Goal: Information Seeking & Learning: Check status

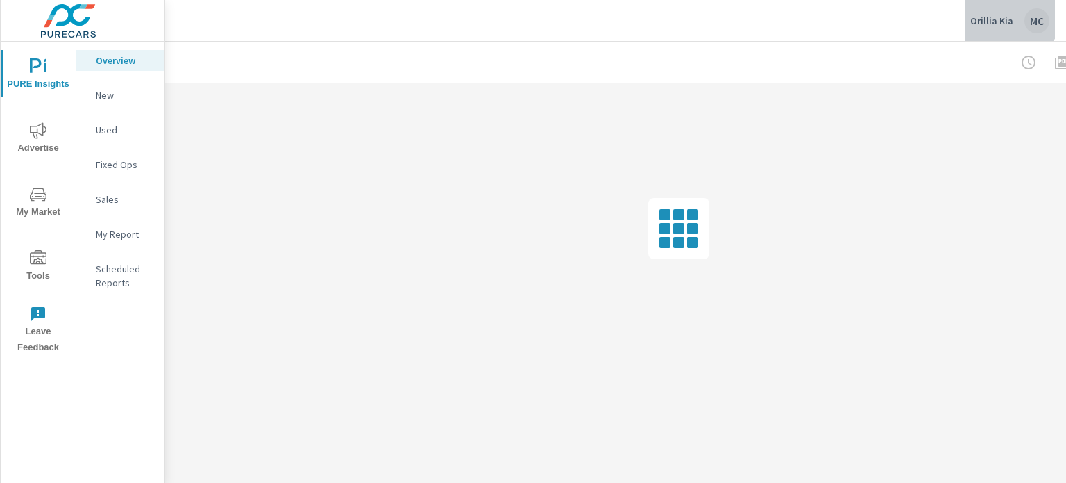
click at [999, 16] on p "Orillia Kia" at bounding box center [992, 21] width 43 height 12
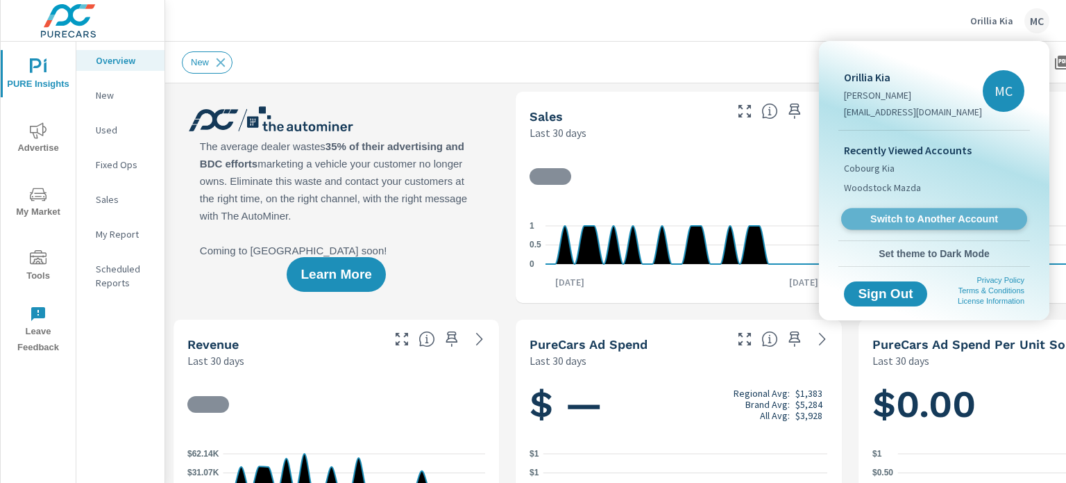
click at [926, 208] on link "Switch to Another Account" at bounding box center [934, 219] width 186 height 22
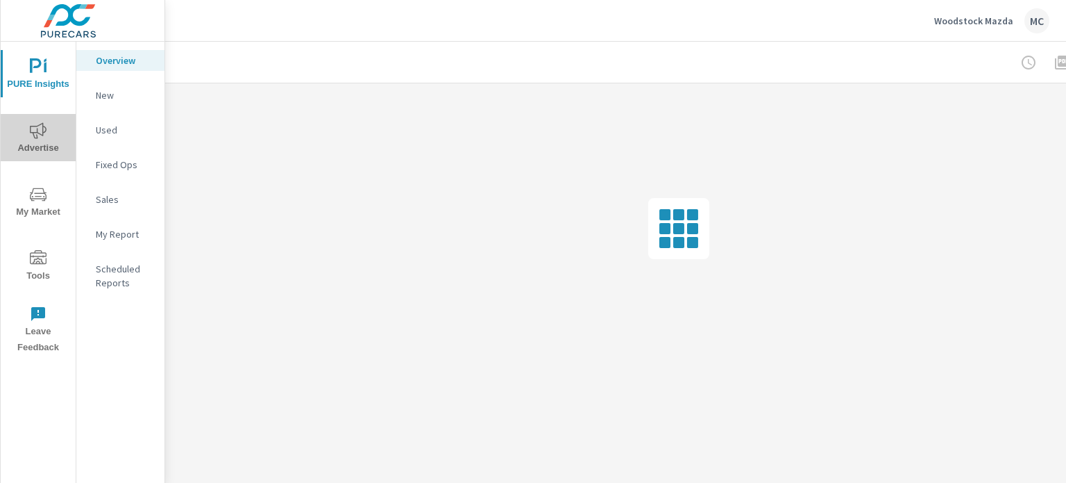
click at [50, 126] on span "Advertise" at bounding box center [38, 139] width 67 height 34
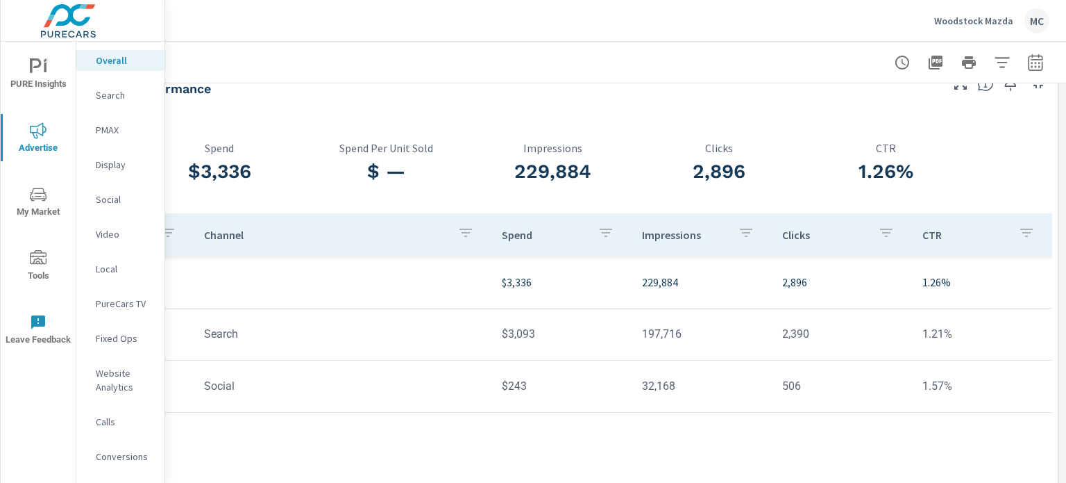
scroll to position [28, 136]
click at [1028, 67] on icon "button" at bounding box center [1036, 62] width 17 height 17
select select "Last 30 days"
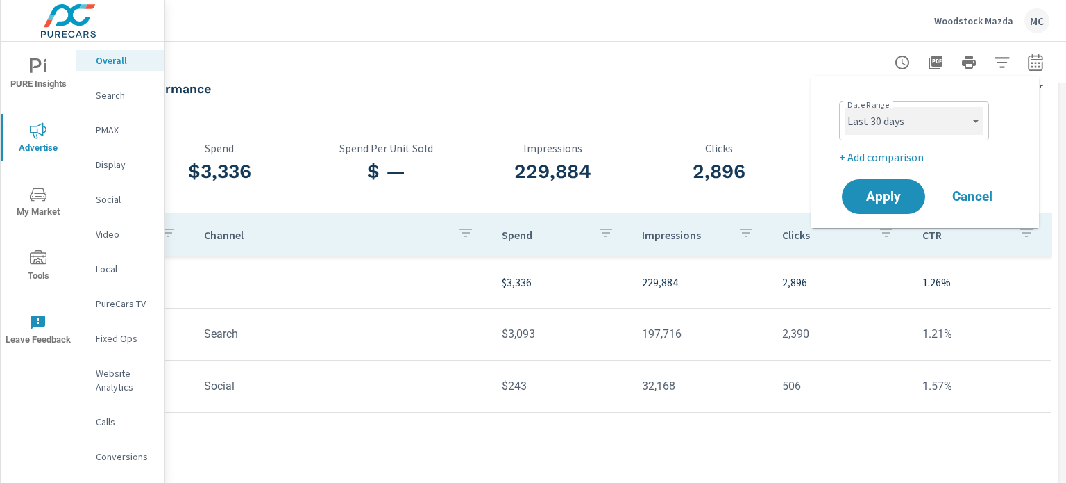
click at [930, 113] on select "Custom Yesterday Last week Last 7 days Last 14 days Last 30 days Last 45 days L…" at bounding box center [914, 121] width 139 height 28
click at [1021, 147] on div "Date Range Custom Yesterday Last week Last 7 days Last 14 days Last 30 days Las…" at bounding box center [925, 151] width 194 height 129
click at [894, 156] on p "+ Add comparison" at bounding box center [928, 157] width 178 height 17
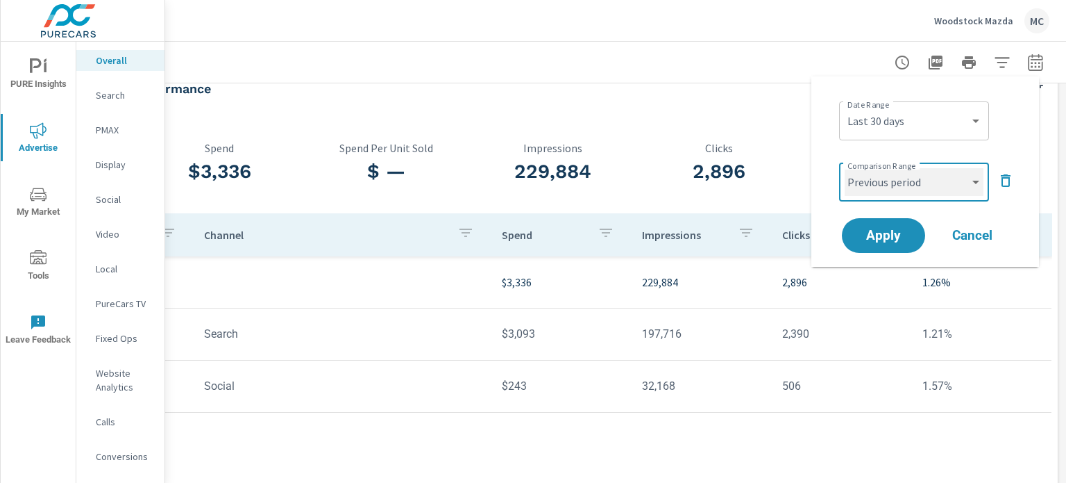
click at [895, 178] on select "Custom Previous period Previous month Previous year" at bounding box center [914, 182] width 139 height 28
click at [894, 183] on select "Custom Previous period Previous month Previous year" at bounding box center [914, 182] width 139 height 28
click at [845, 168] on select "Custom Previous period Previous month Previous year" at bounding box center [914, 182] width 139 height 28
select select "Previous month"
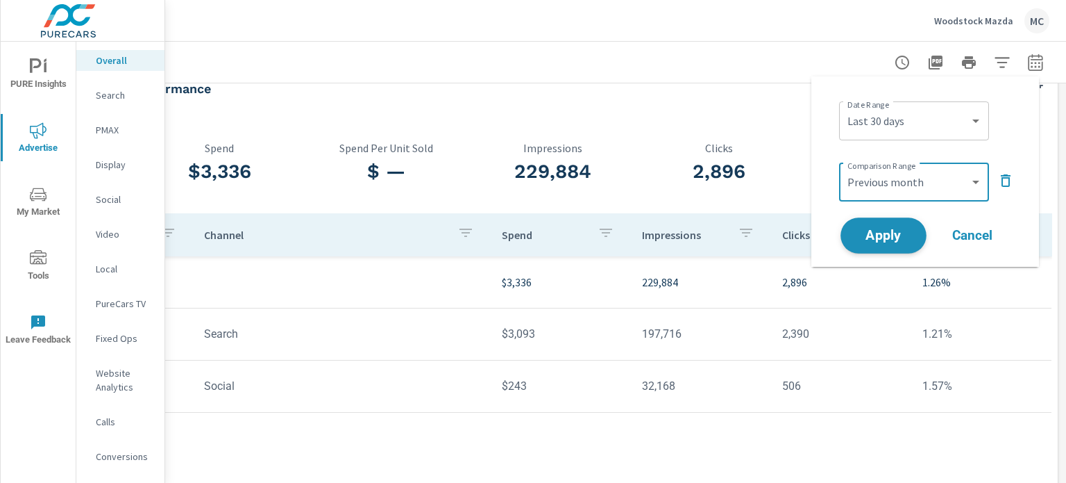
click at [891, 242] on span "Apply" at bounding box center [883, 235] width 57 height 13
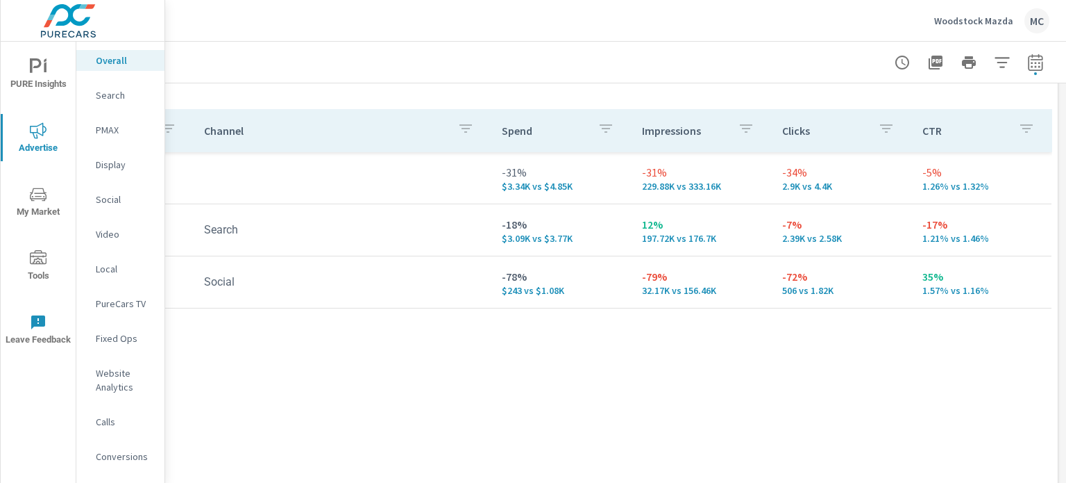
scroll to position [163, 136]
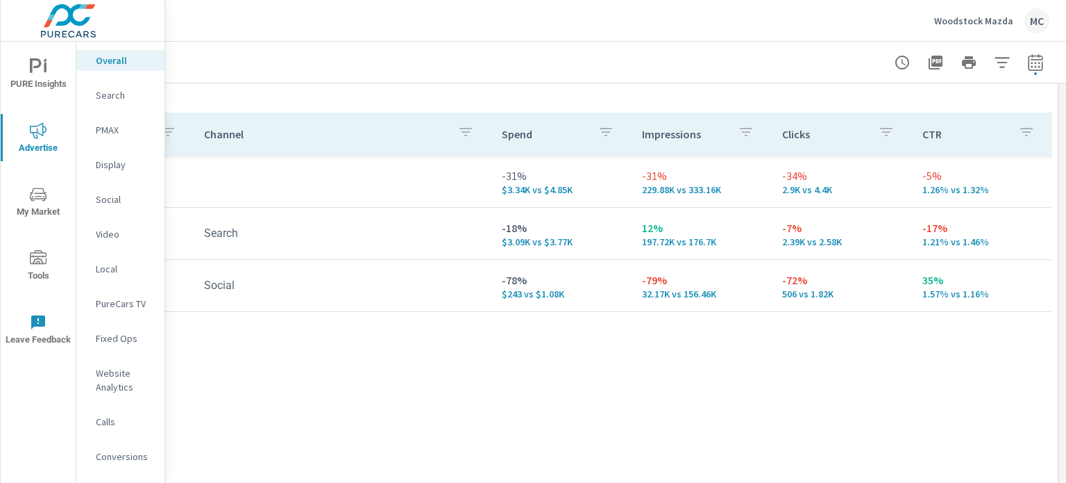
click at [1028, 60] on icon "button" at bounding box center [1036, 62] width 17 height 17
select select "Last 30 days"
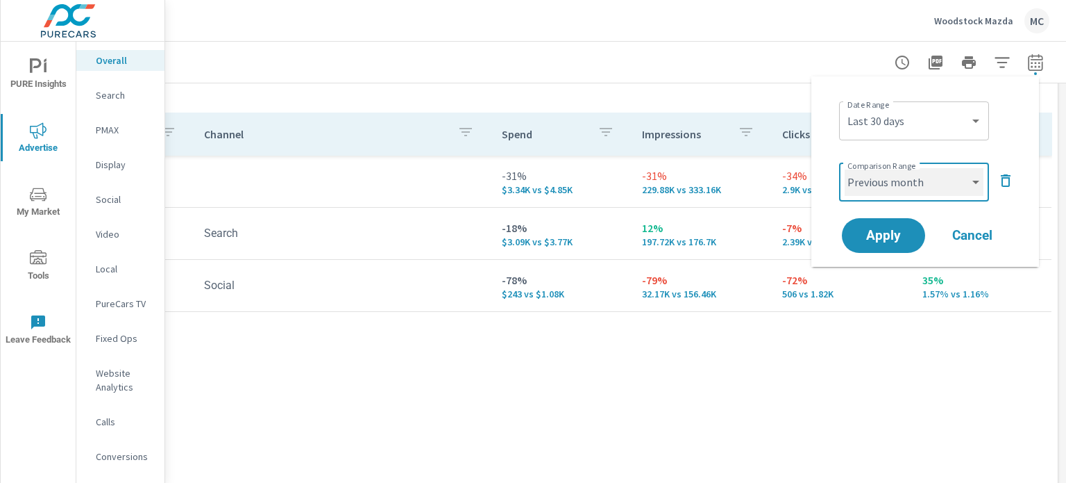
click at [897, 178] on select "Custom Previous period Previous month Previous year" at bounding box center [914, 182] width 139 height 28
click at [845, 168] on select "Custom Previous period Previous month Previous year" at bounding box center [914, 182] width 139 height 28
select select "custom"
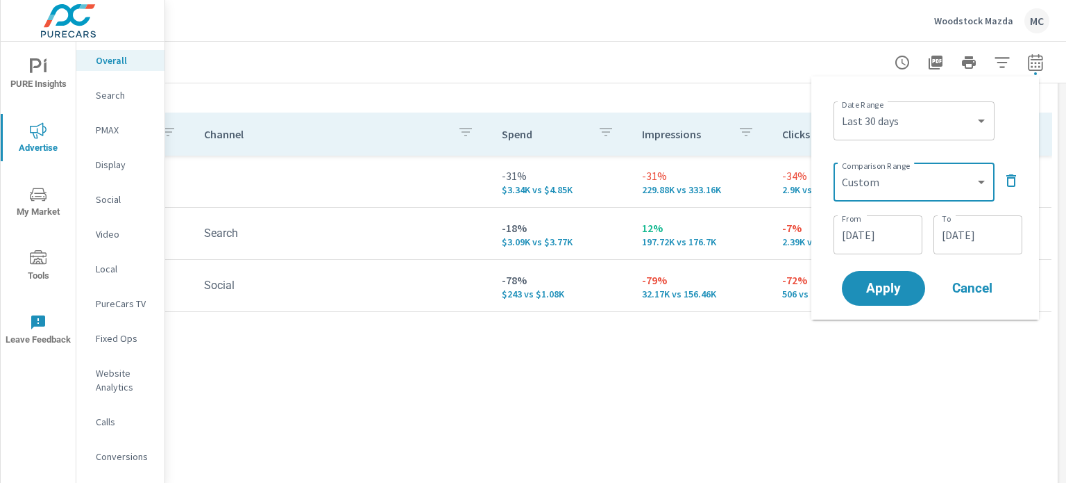
click at [878, 229] on input "08/01/2025" at bounding box center [878, 235] width 78 height 28
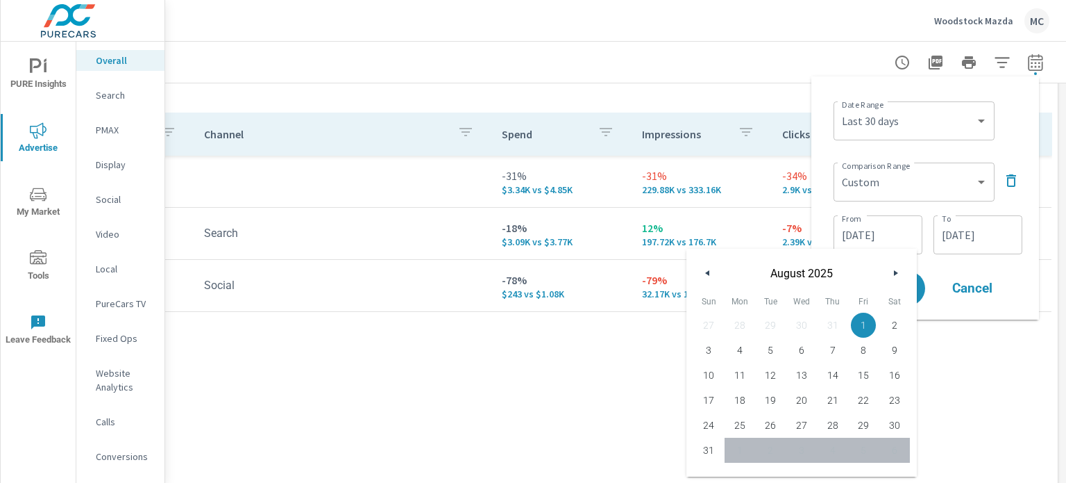
click at [708, 269] on button "button" at bounding box center [708, 273] width 17 height 17
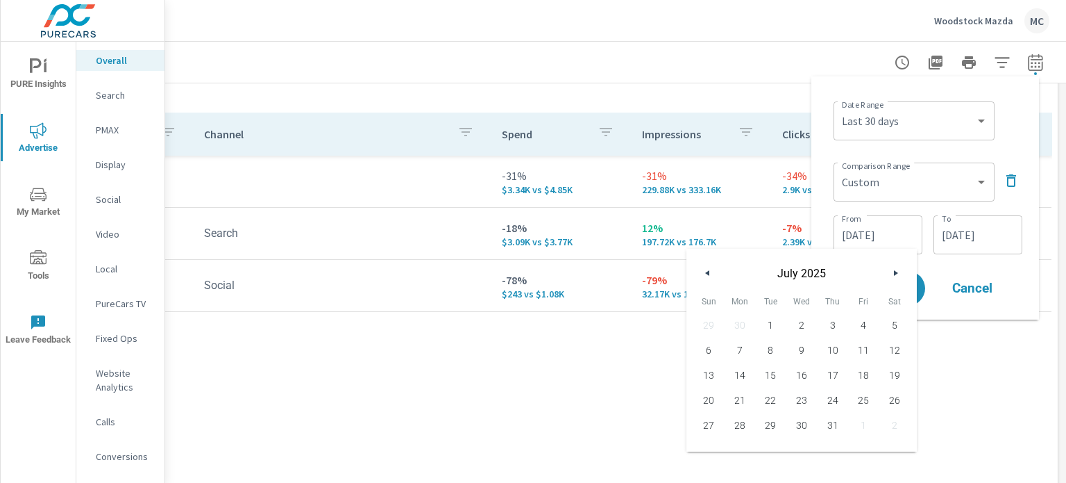
click at [769, 324] on span "1" at bounding box center [770, 325] width 31 height 18
type input "07/01/2025"
click at [992, 238] on input "08/31/2025" at bounding box center [978, 235] width 78 height 28
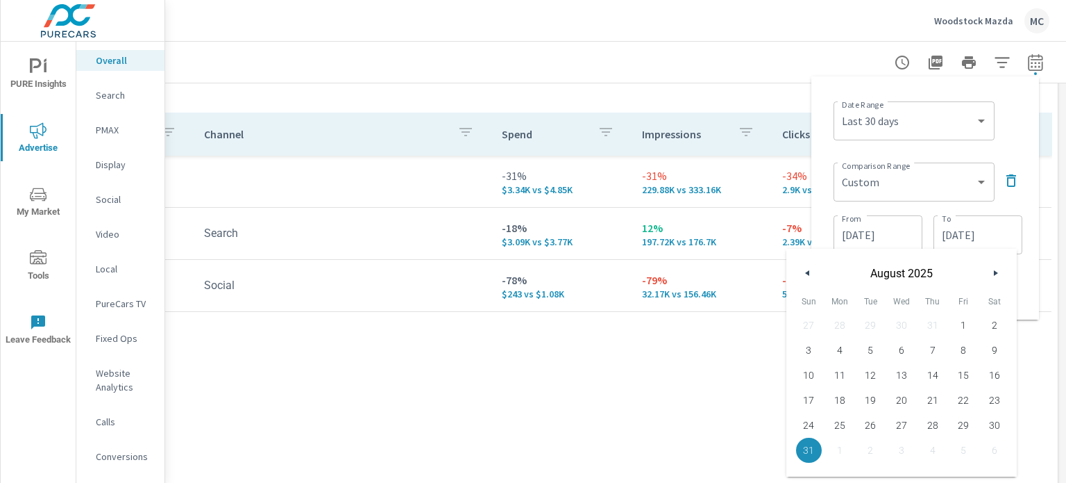
click at [809, 270] on icon "button" at bounding box center [806, 273] width 7 height 6
click at [928, 424] on span "31" at bounding box center [932, 425] width 31 height 18
type input "07/31/2025"
click at [823, 202] on div "Date Range Custom Yesterday Last week Last 7 days Last 14 days Last 30 days Las…" at bounding box center [926, 197] width 206 height 221
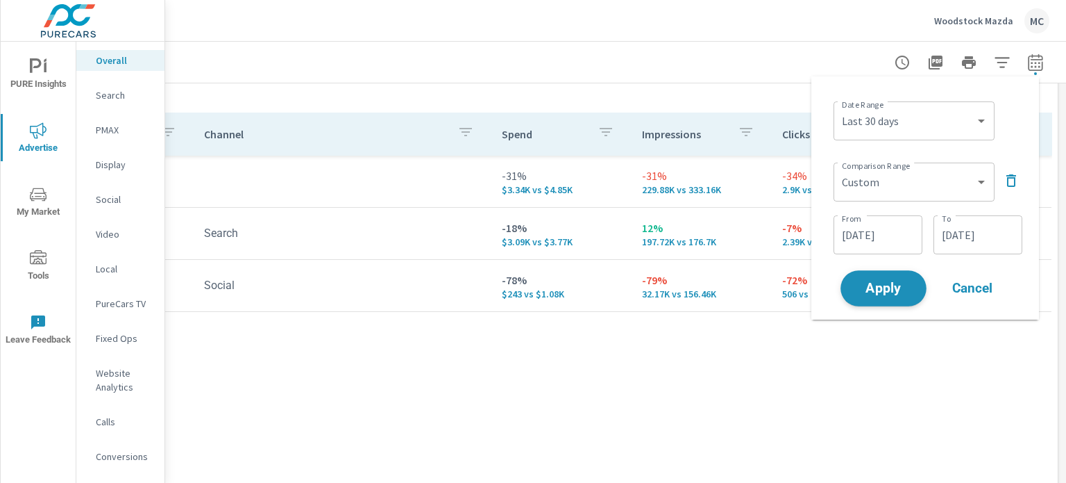
click at [872, 302] on button "Apply" at bounding box center [884, 288] width 86 height 36
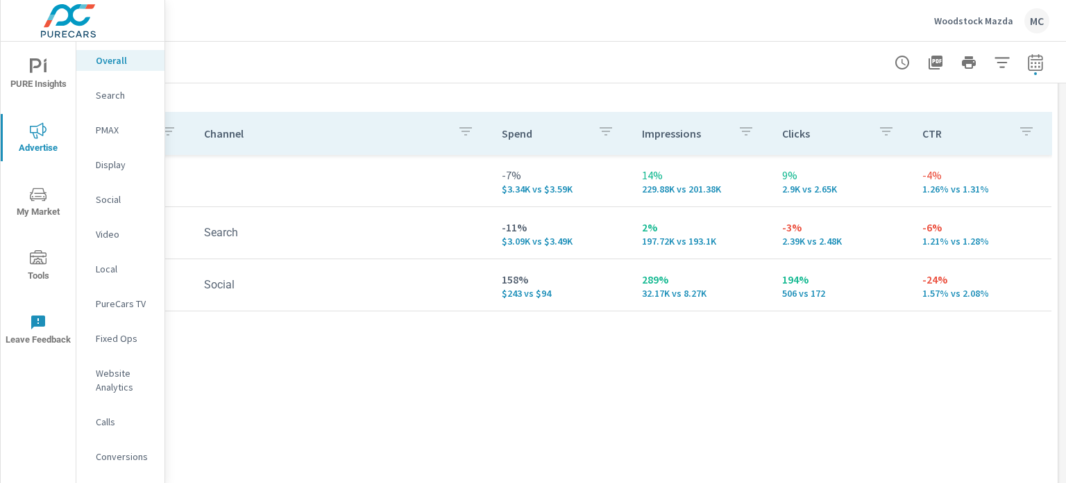
scroll to position [160, 136]
